Goal: Obtain resource: Download file/media

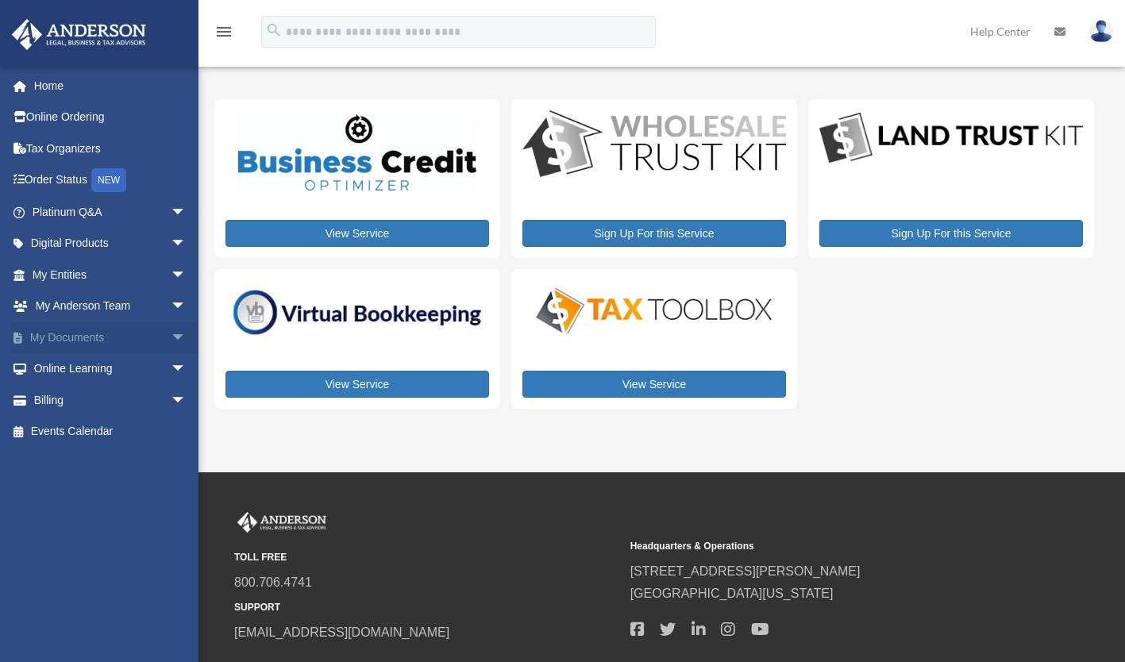
click at [171, 329] on span "arrow_drop_down" at bounding box center [187, 337] width 32 height 33
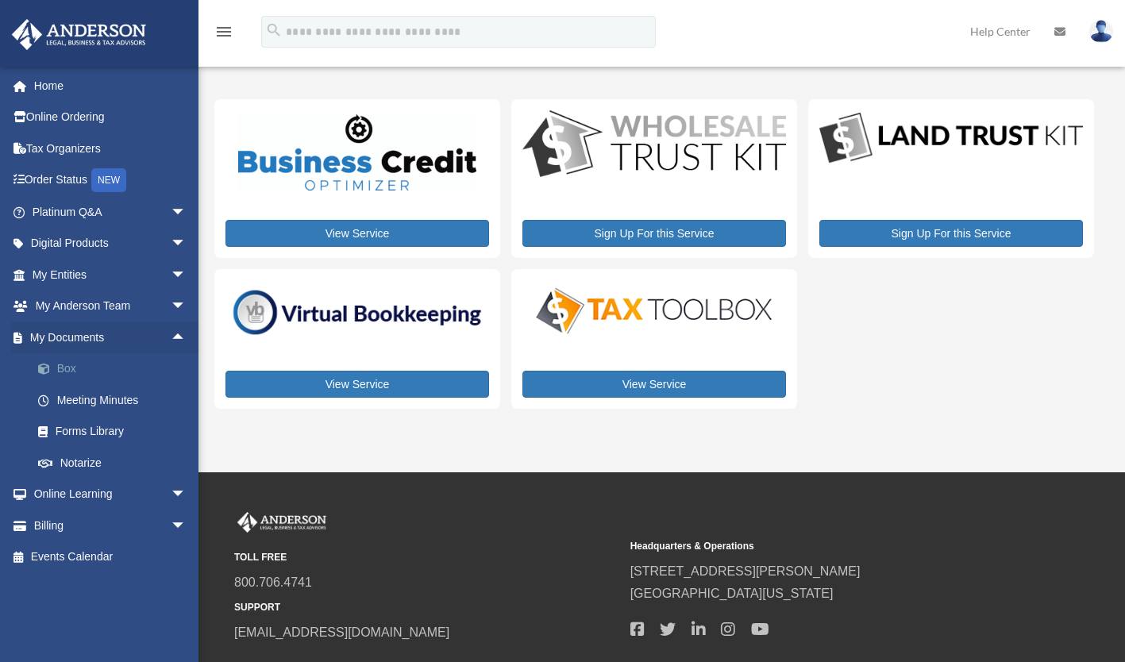
click at [105, 367] on link "Box" at bounding box center [116, 369] width 188 height 32
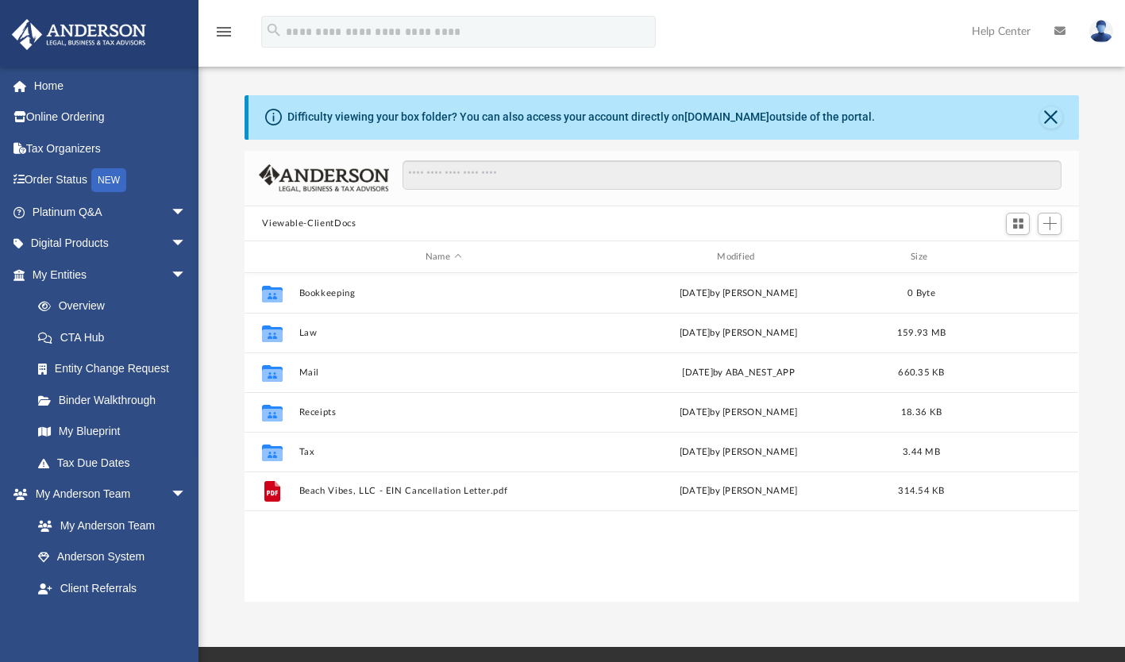
scroll to position [348, 821]
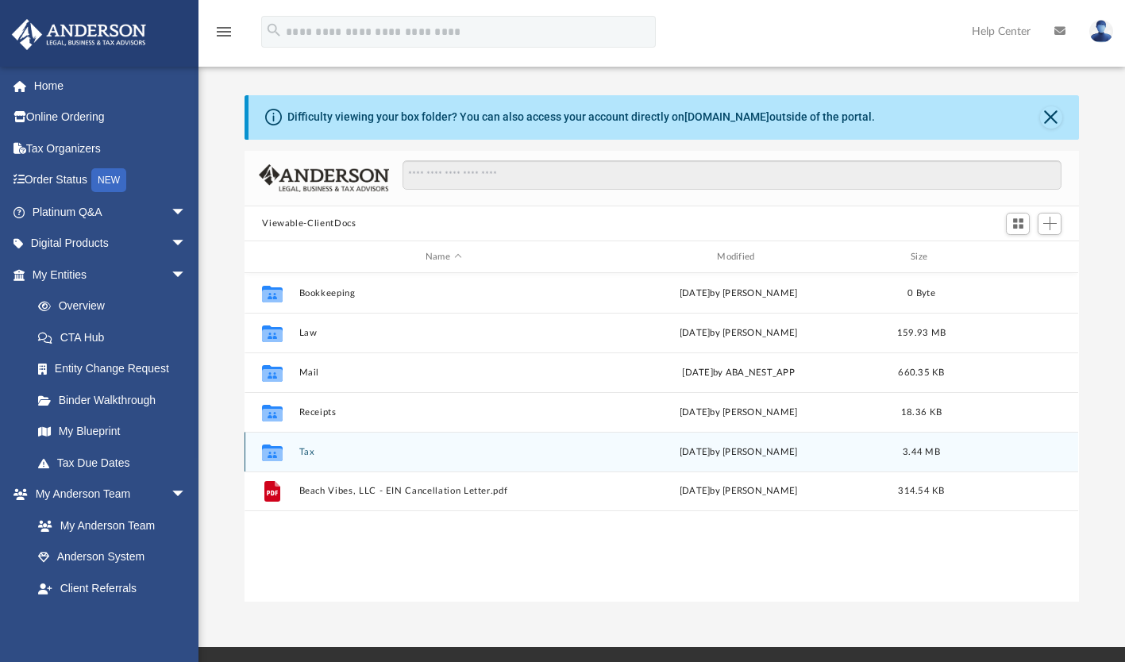
click at [312, 449] on button "Tax" at bounding box center [443, 452] width 288 height 10
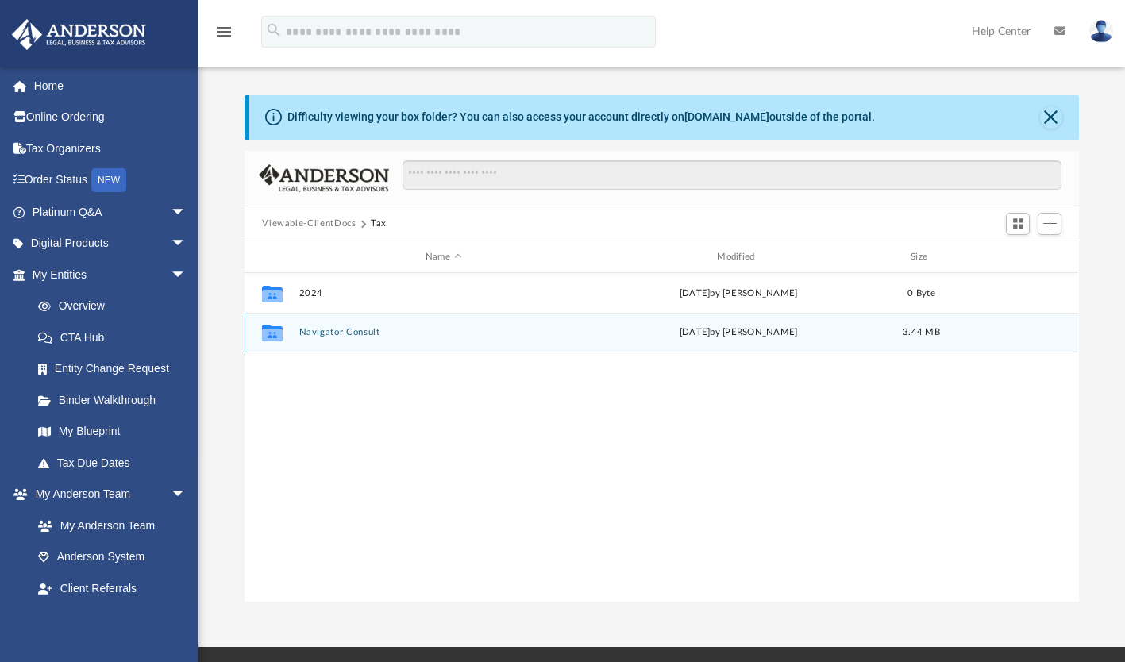
click at [337, 328] on button "Navigator Consult" at bounding box center [443, 333] width 288 height 10
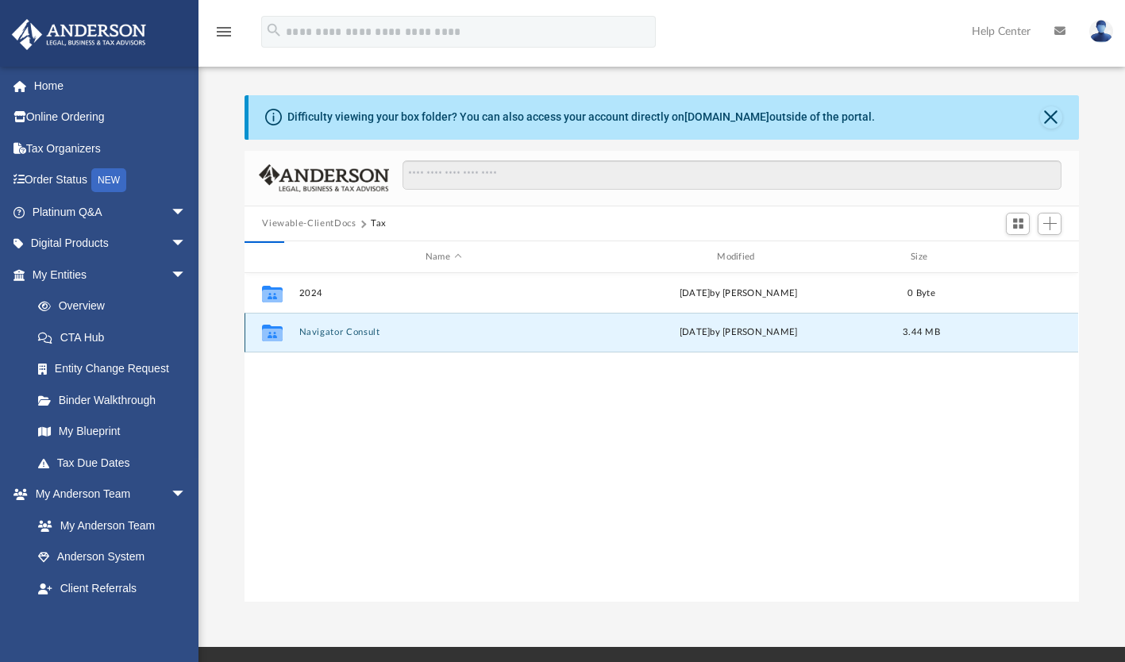
click at [338, 329] on button "Navigator Consult" at bounding box center [443, 333] width 288 height 10
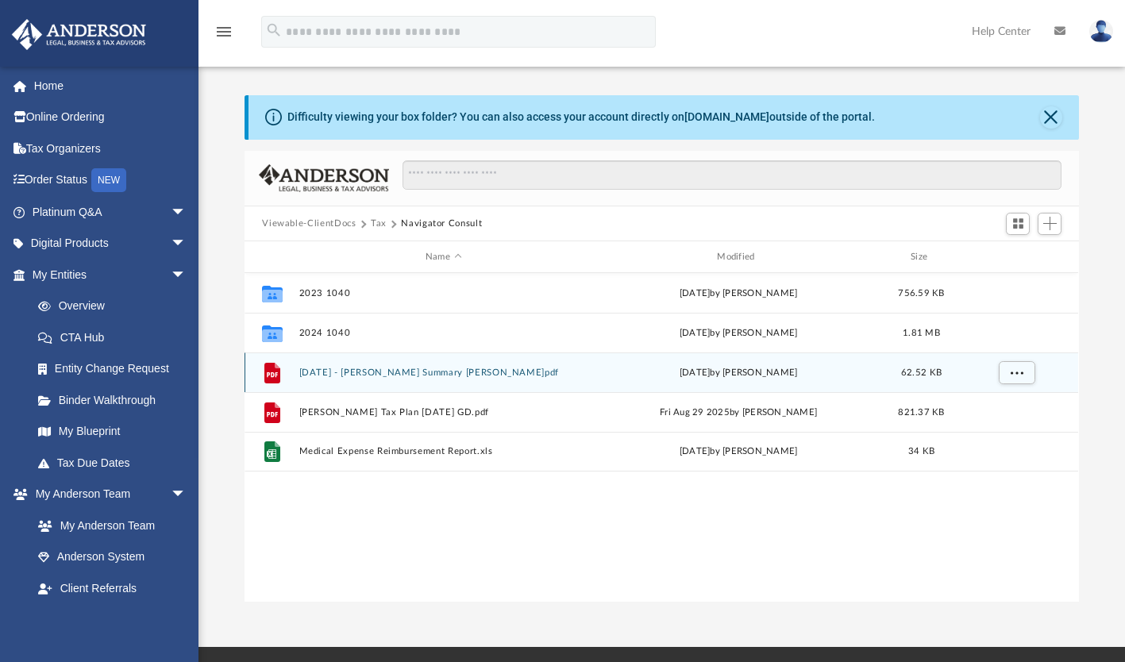
click at [380, 371] on button "[DATE] - [PERSON_NAME] Summary [PERSON_NAME]pdf" at bounding box center [443, 372] width 288 height 10
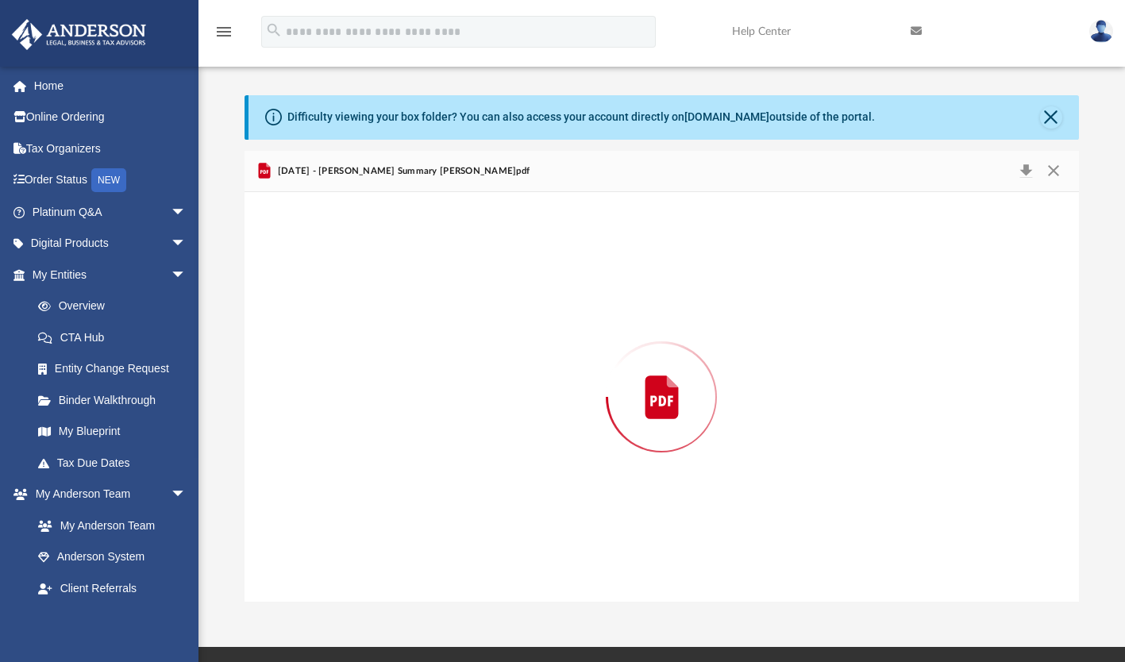
click at [380, 371] on div "Preview" at bounding box center [660, 397] width 833 height 410
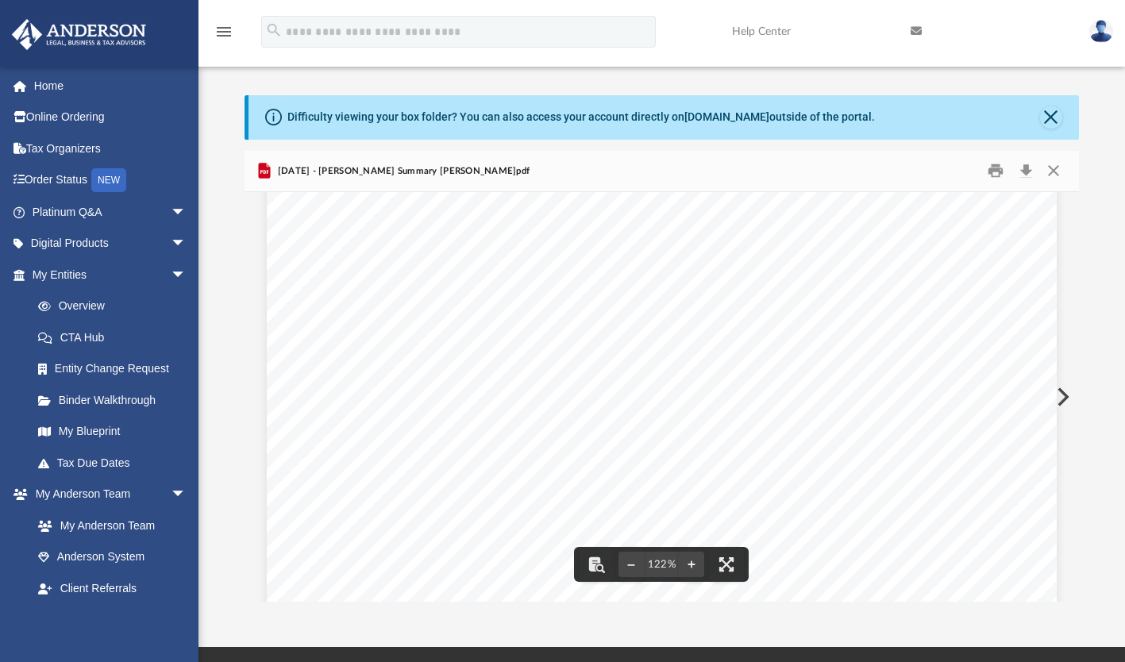
scroll to position [341, 0]
click at [1052, 113] on button "Close" at bounding box center [1051, 117] width 22 height 22
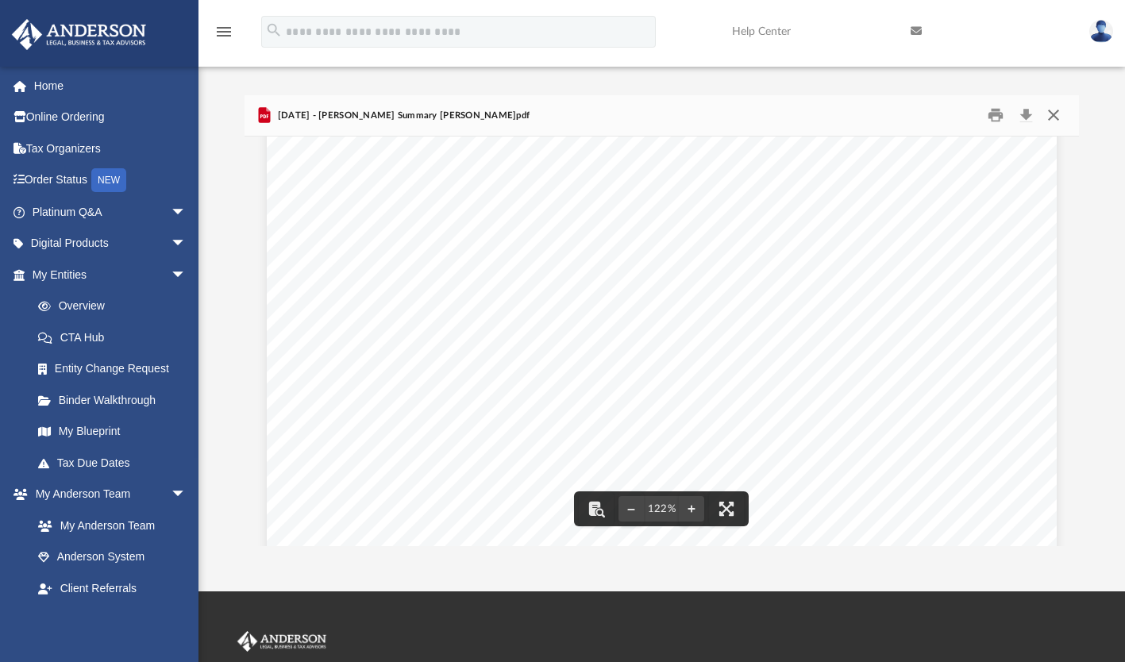
click at [1052, 115] on button "Close" at bounding box center [1053, 115] width 29 height 25
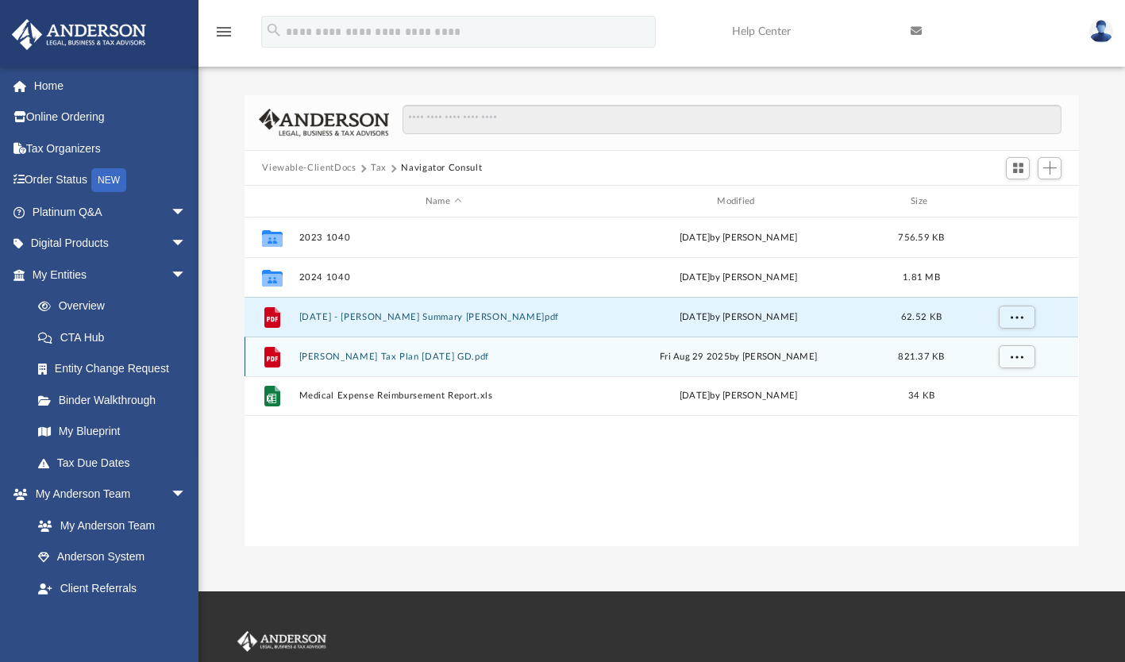
click at [397, 359] on button "[PERSON_NAME] Tax Plan [DATE] GD.pdf" at bounding box center [443, 357] width 288 height 10
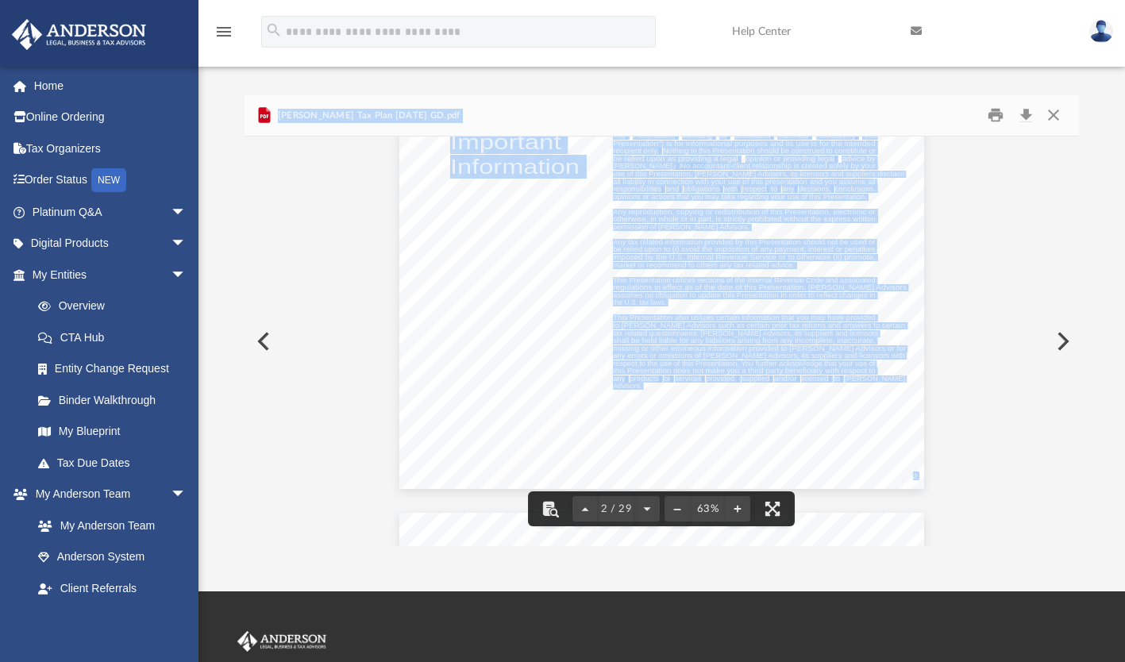
scroll to position [496, 0]
click at [993, 115] on button "Print" at bounding box center [995, 115] width 32 height 25
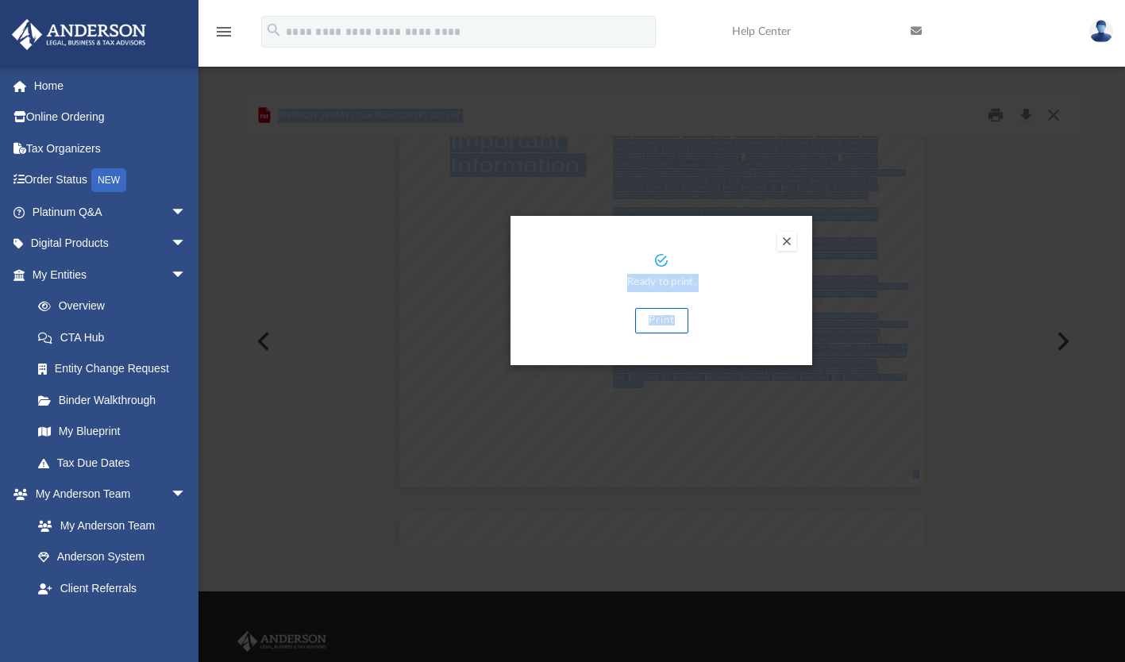
click at [654, 317] on button "Print" at bounding box center [661, 320] width 53 height 25
